Goal: Information Seeking & Learning: Learn about a topic

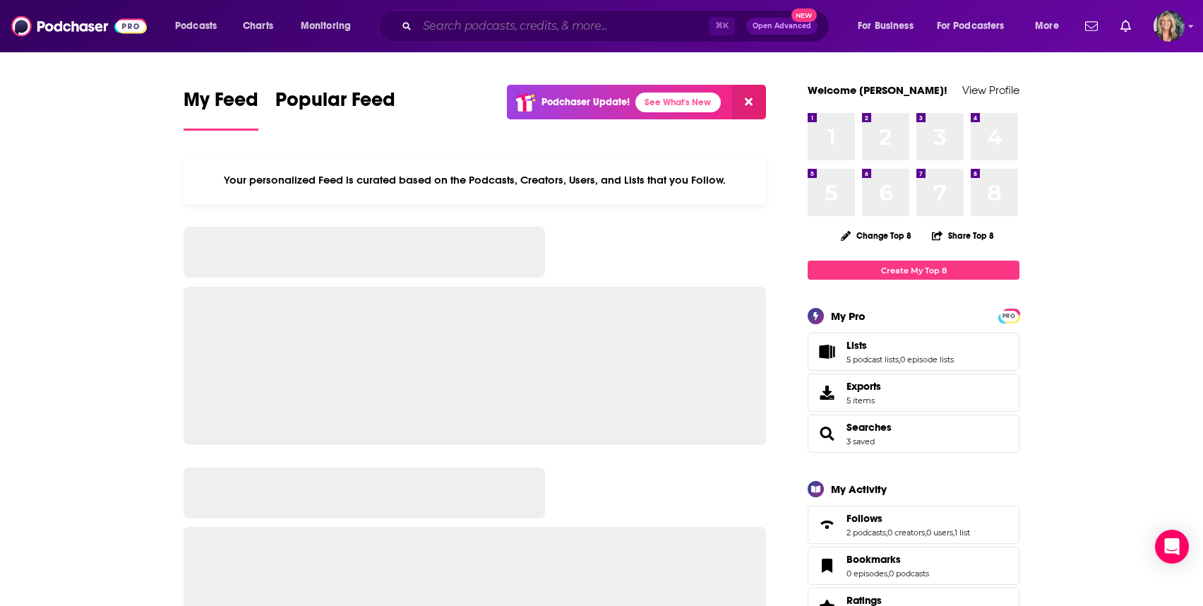
click at [606, 32] on input "Search podcasts, credits, & more..." at bounding box center [563, 26] width 292 height 23
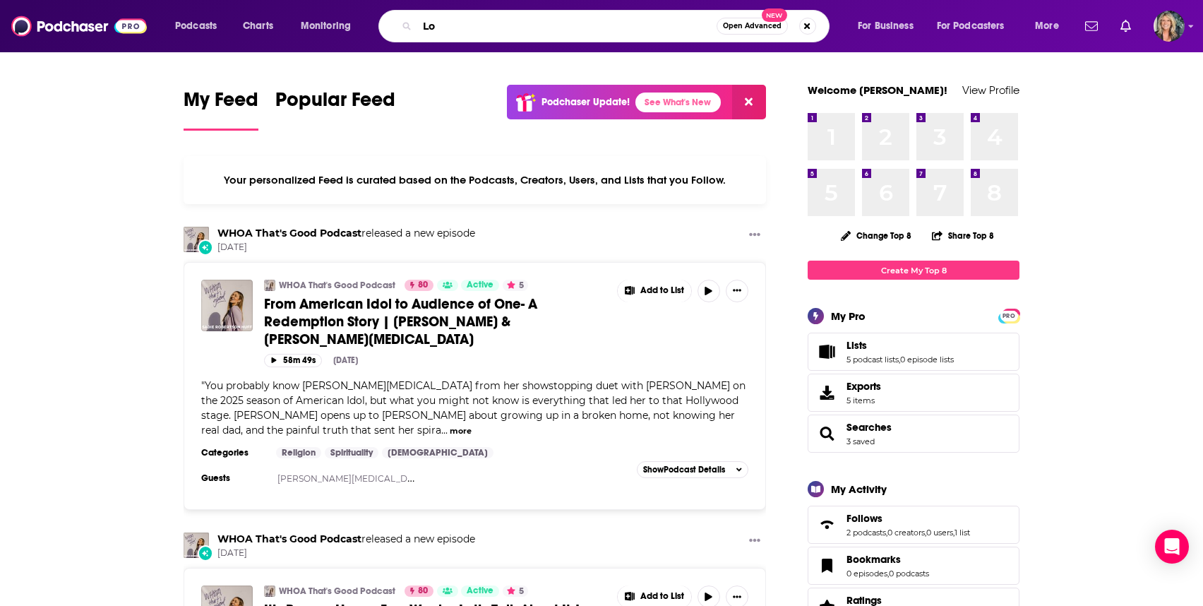
type input "L"
type input "Nerd of the rings"
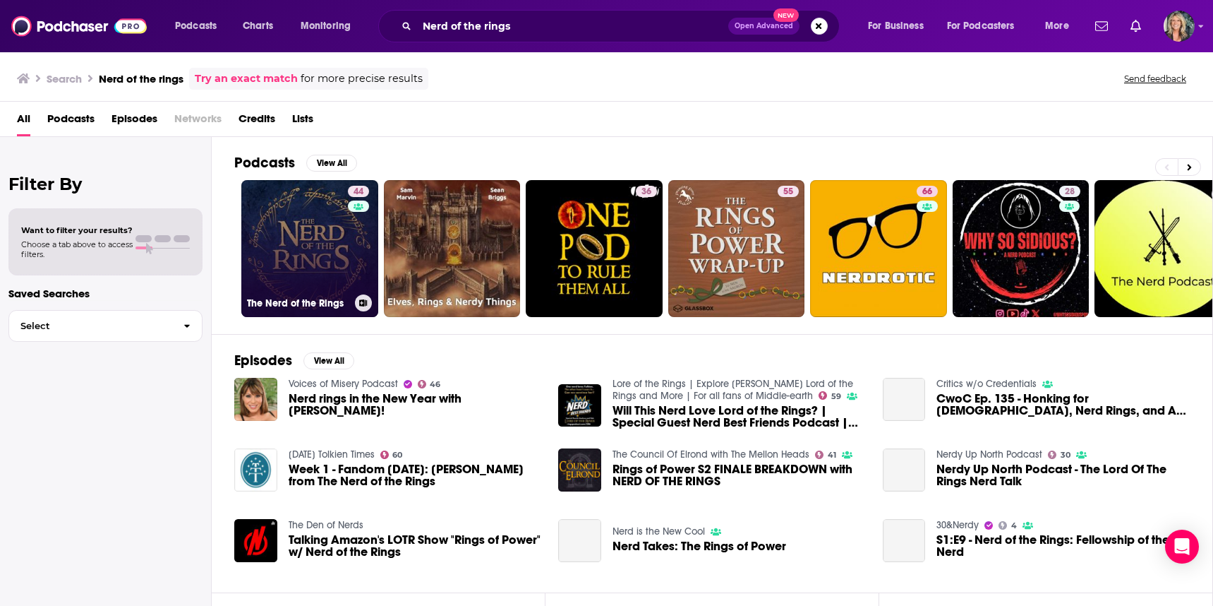
click at [326, 223] on link "44 The Nerd of the Rings" at bounding box center [309, 248] width 137 height 137
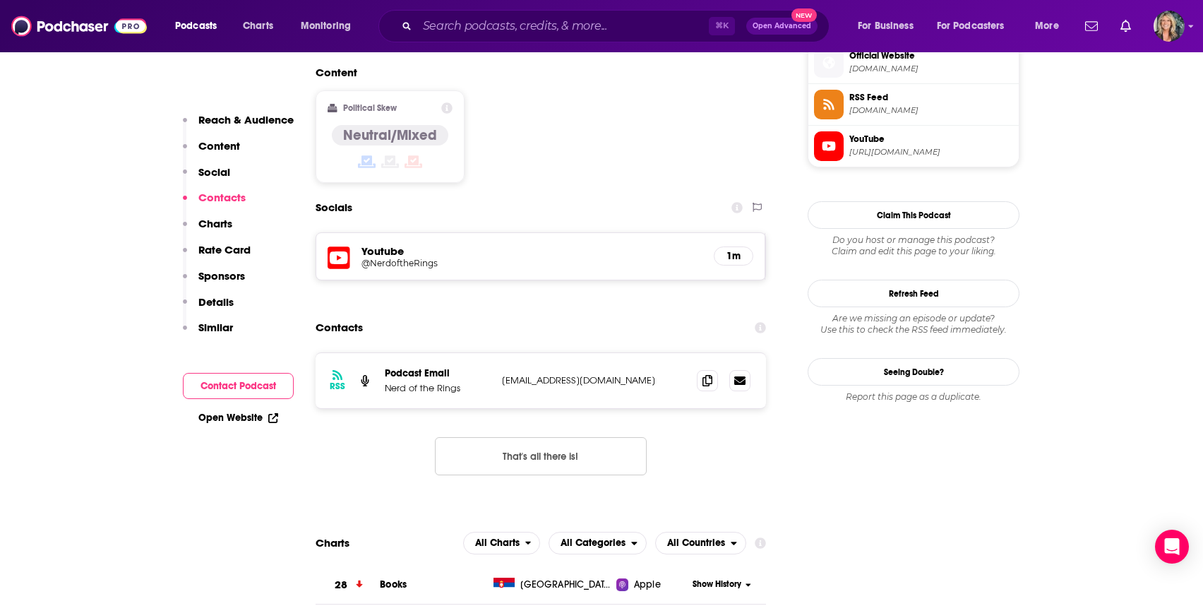
scroll to position [1175, 0]
